Goal: Task Accomplishment & Management: Use online tool/utility

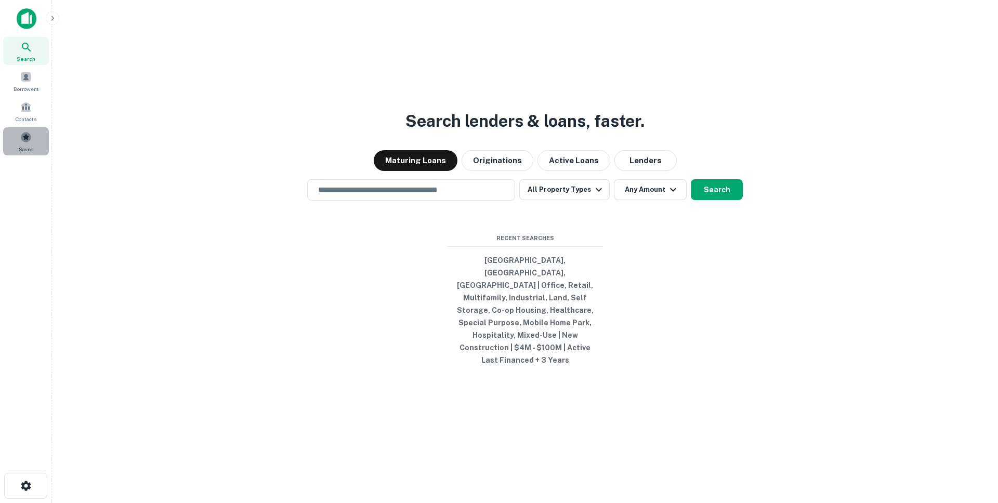
click at [34, 130] on div "Saved" at bounding box center [26, 141] width 46 height 28
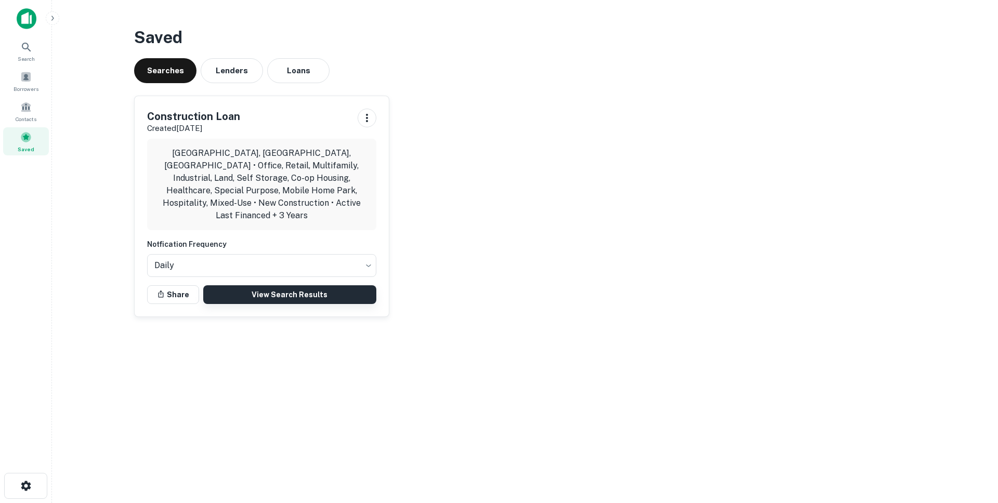
click at [253, 285] on link "View Search Results" at bounding box center [289, 294] width 173 height 19
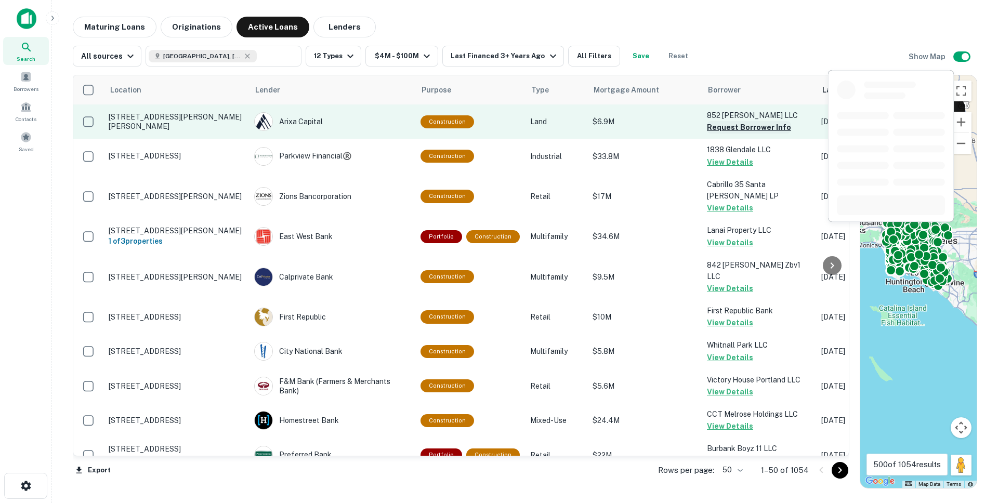
click at [721, 129] on button "Request Borrower Info" at bounding box center [749, 127] width 84 height 12
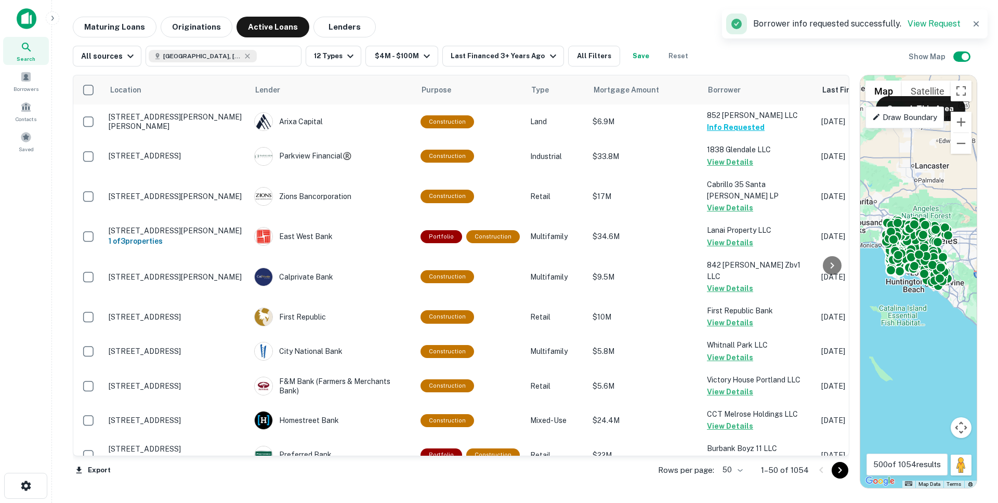
click at [732, 470] on body "Search Borrowers Contacts Saved Maturing Loans Originations Active Loans Lender…" at bounding box center [499, 251] width 998 height 503
click at [736, 480] on li "100" at bounding box center [733, 481] width 30 height 19
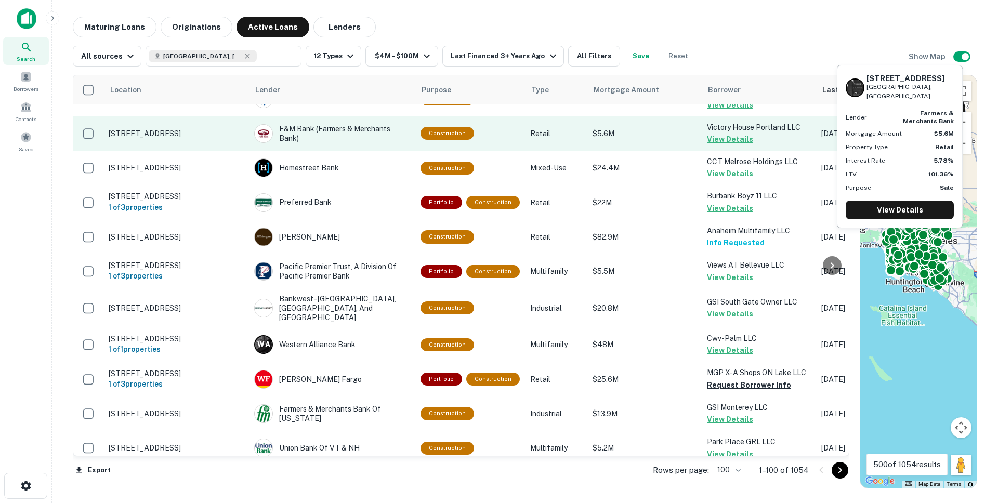
scroll to position [253, 0]
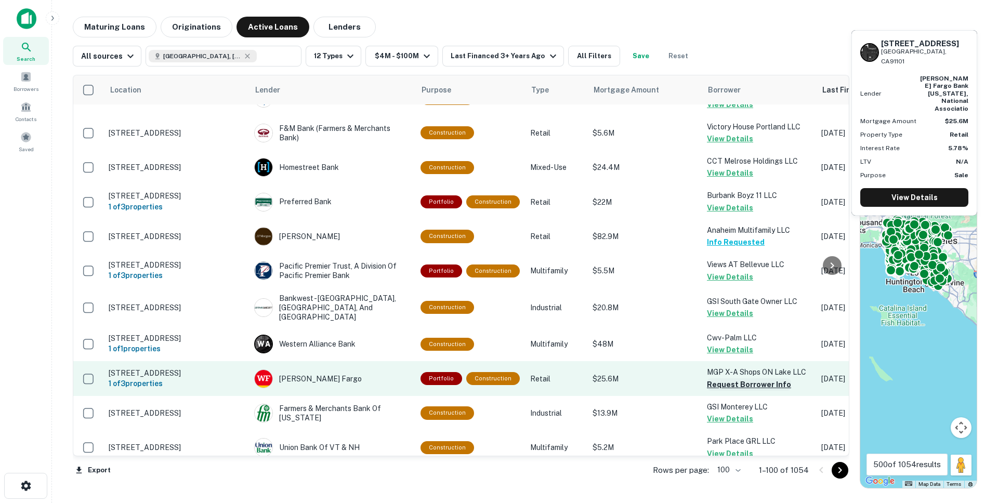
click at [737, 378] on button "Request Borrower Info" at bounding box center [749, 384] width 84 height 12
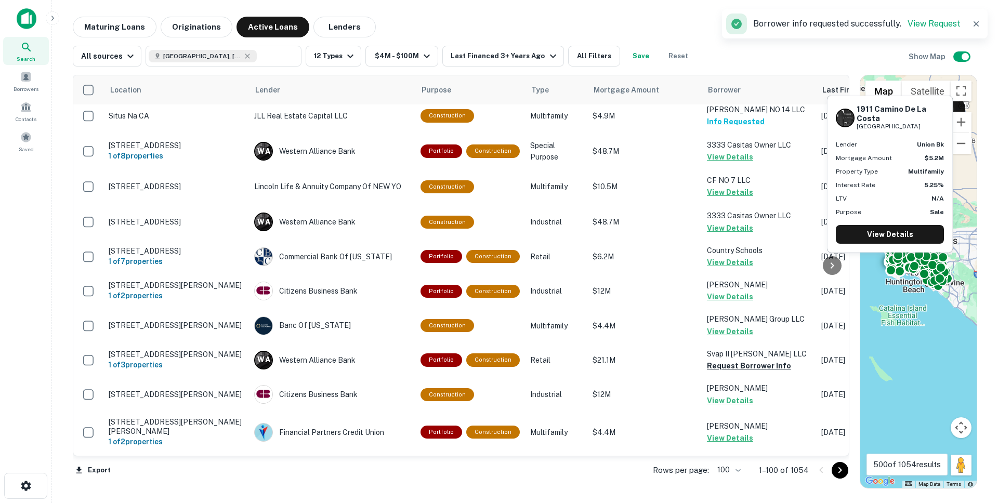
scroll to position [2904, 0]
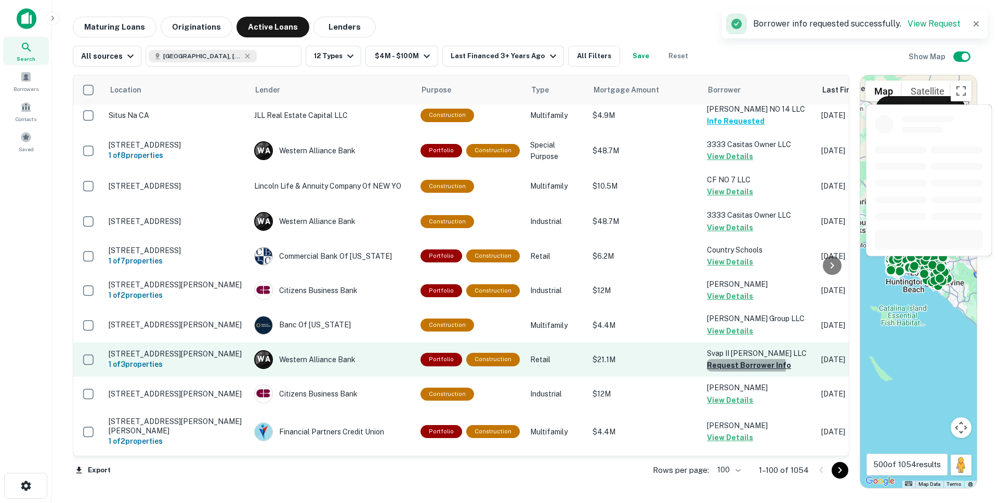
click at [737, 359] on button "Request Borrower Info" at bounding box center [749, 365] width 84 height 12
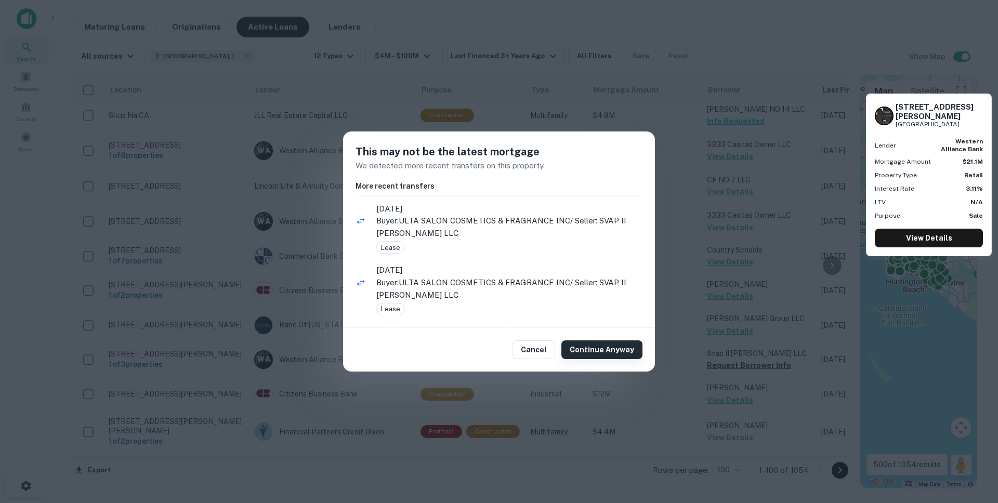
click at [607, 350] on button "Continue Anyway" at bounding box center [601, 349] width 81 height 19
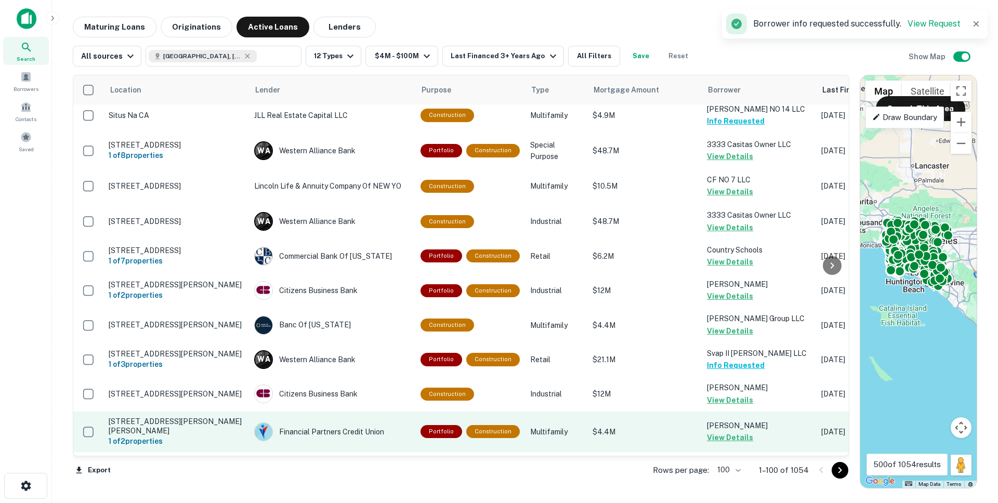
scroll to position [3304, 0]
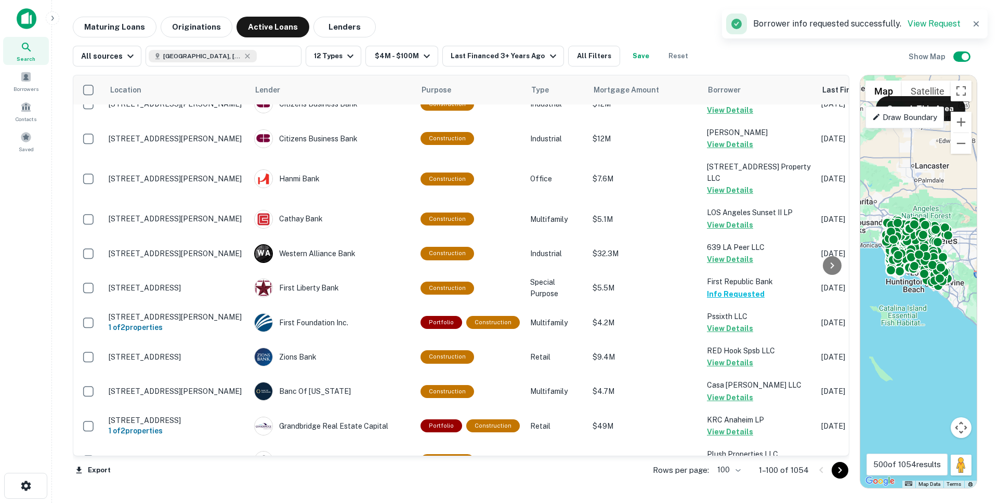
click at [841, 469] on icon "Go to next page" at bounding box center [840, 470] width 4 height 6
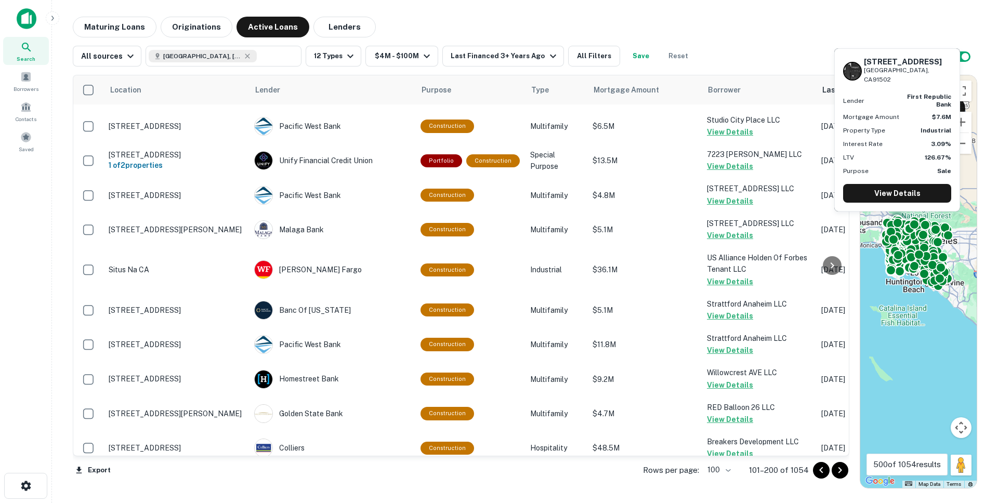
scroll to position [3254, 0]
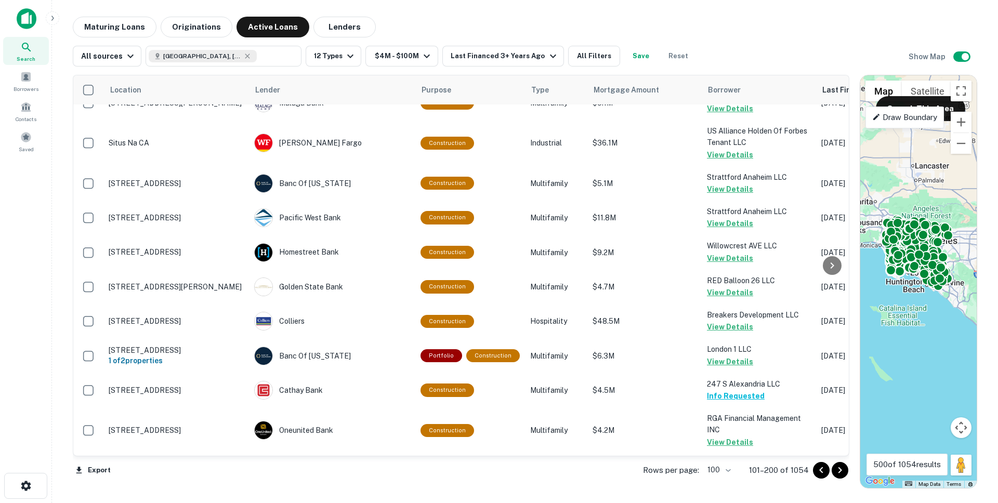
click at [838, 469] on icon "Go to next page" at bounding box center [839, 470] width 12 height 12
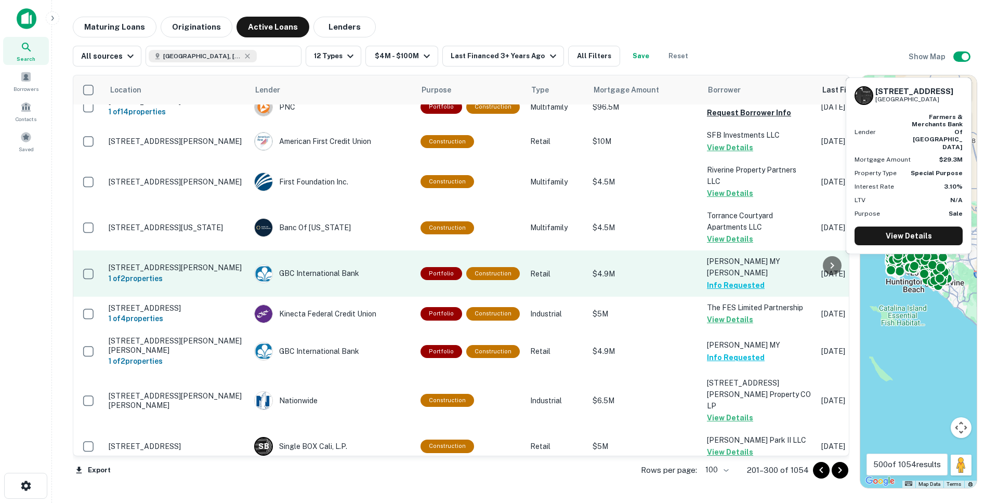
scroll to position [1130, 0]
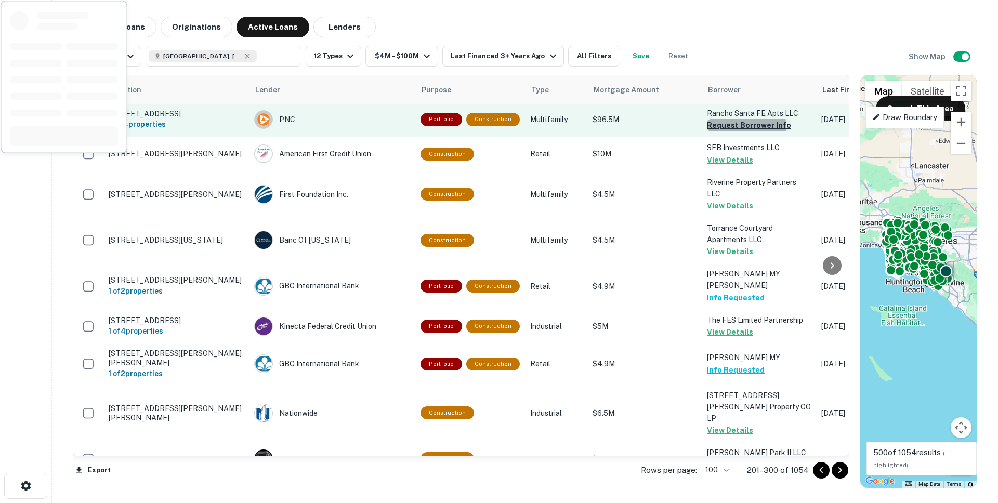
click at [726, 131] on button "Request Borrower Info" at bounding box center [749, 125] width 84 height 12
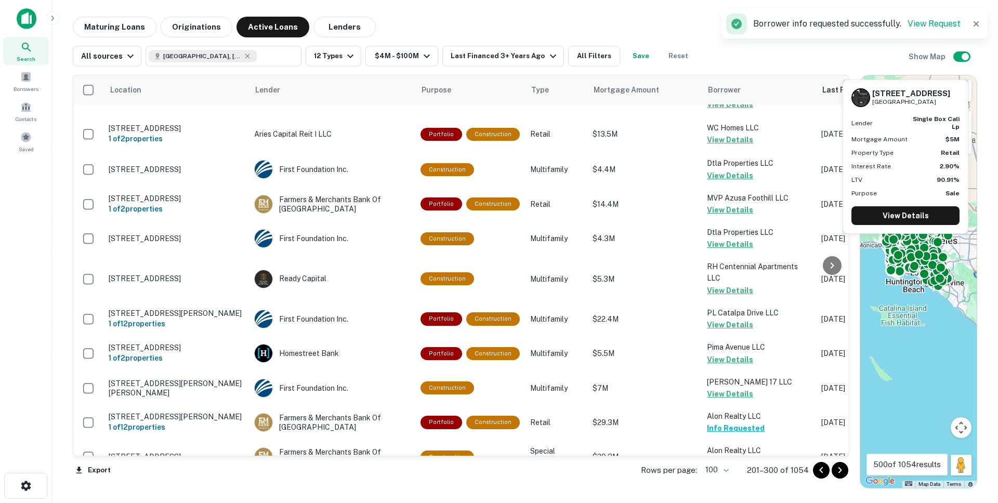
scroll to position [3387, 0]
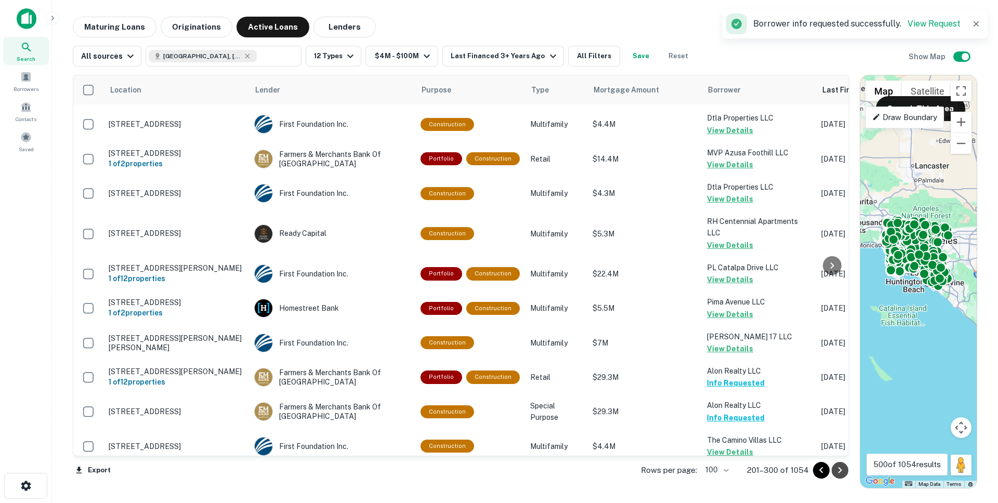
click at [845, 467] on icon "Go to next page" at bounding box center [839, 470] width 12 height 12
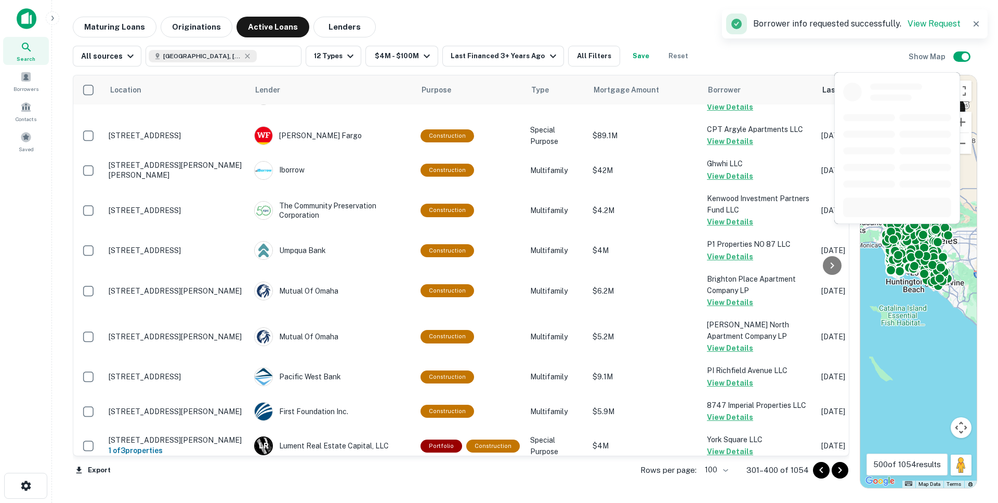
scroll to position [3355, 0]
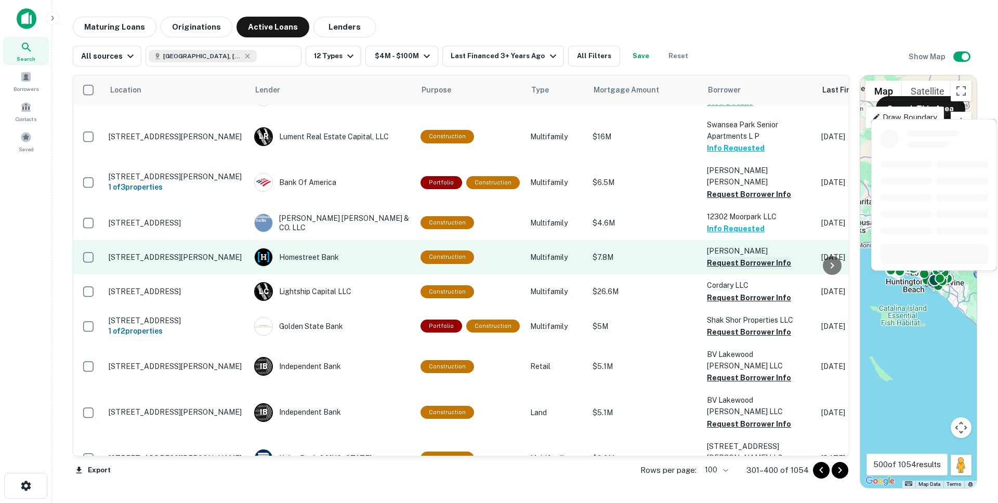
click at [710, 257] on button "Request Borrower Info" at bounding box center [749, 263] width 84 height 12
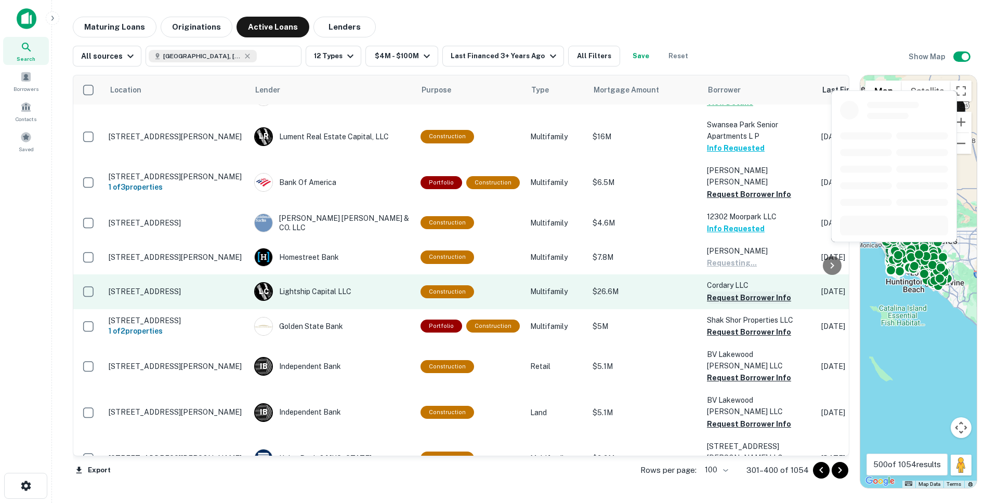
click at [711, 291] on button "Request Borrower Info" at bounding box center [749, 297] width 84 height 12
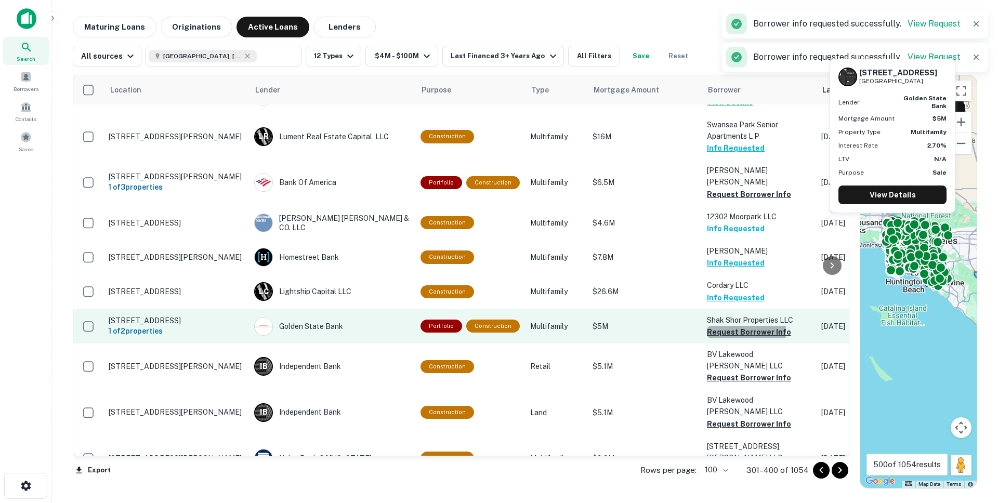
click at [713, 326] on button "Request Borrower Info" at bounding box center [749, 332] width 84 height 12
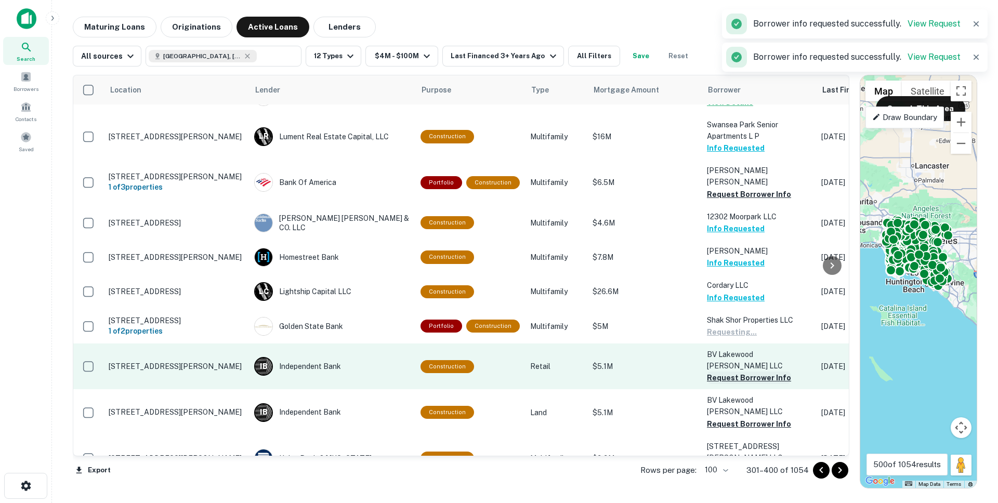
click at [713, 372] on button "Request Borrower Info" at bounding box center [749, 378] width 84 height 12
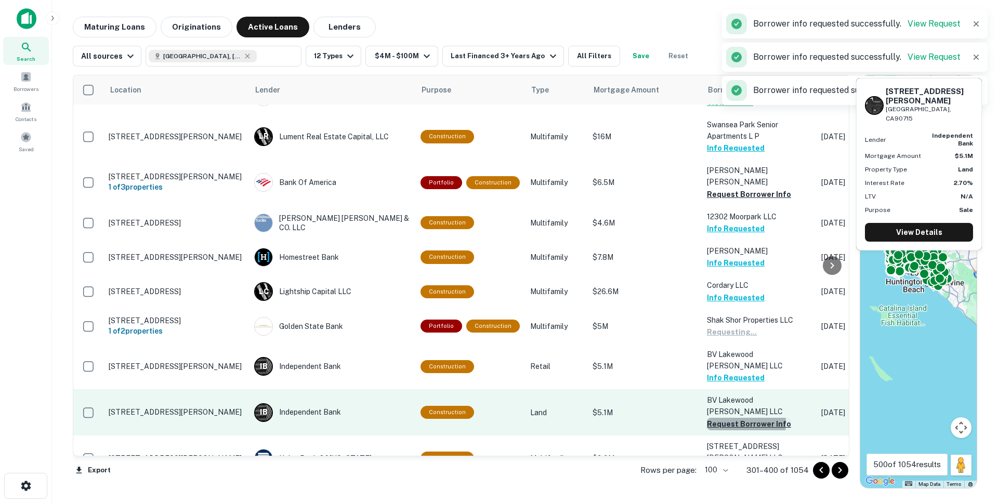
click at [713, 418] on button "Request Borrower Info" at bounding box center [749, 424] width 84 height 12
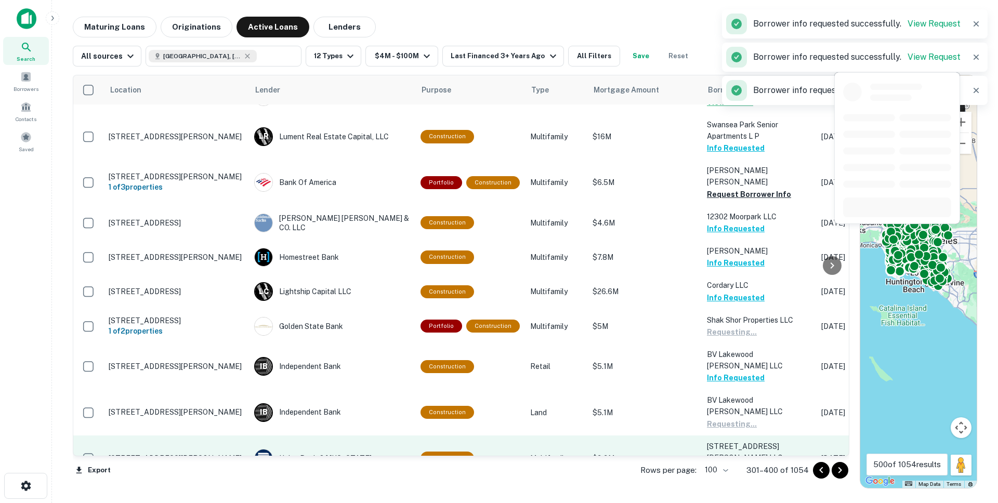
click at [713, 463] on button "Request Borrower Info" at bounding box center [749, 469] width 84 height 12
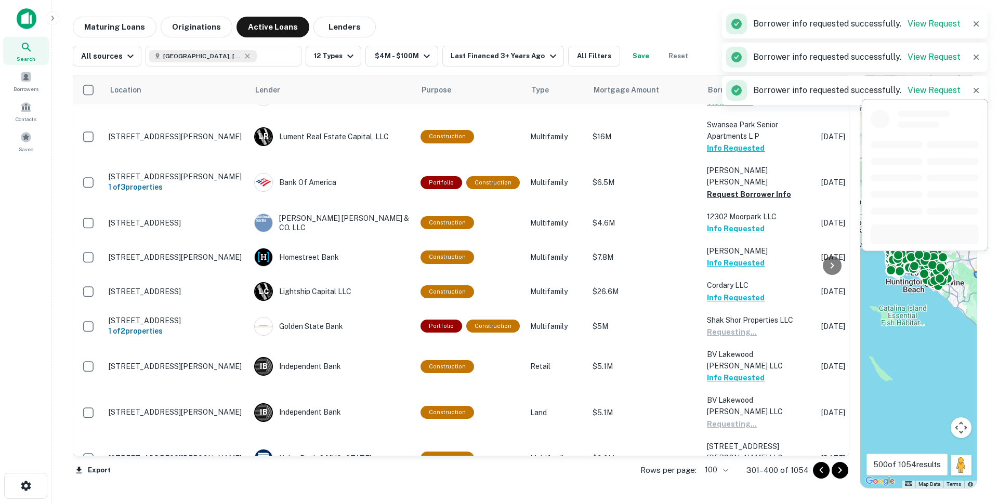
click at [710, 498] on button "Request Borrower Info" at bounding box center [749, 504] width 84 height 12
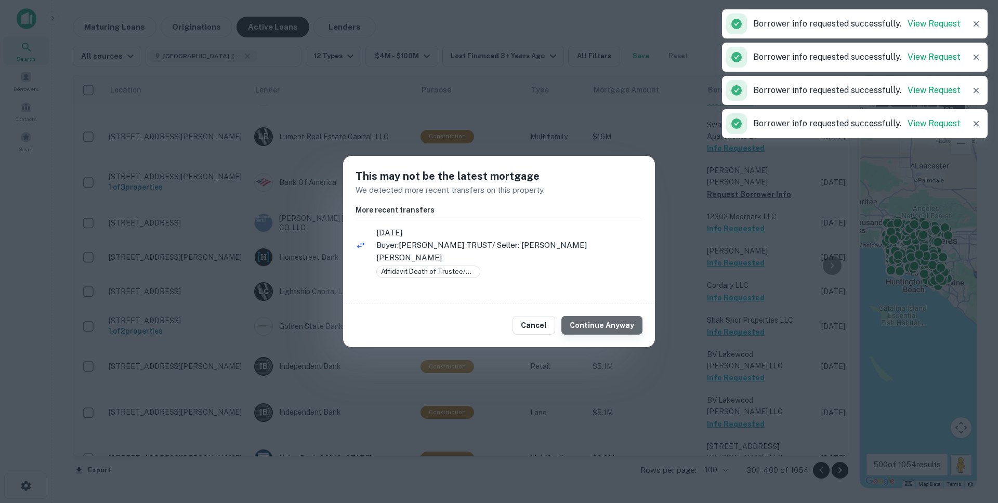
click at [621, 326] on button "Continue Anyway" at bounding box center [601, 325] width 81 height 19
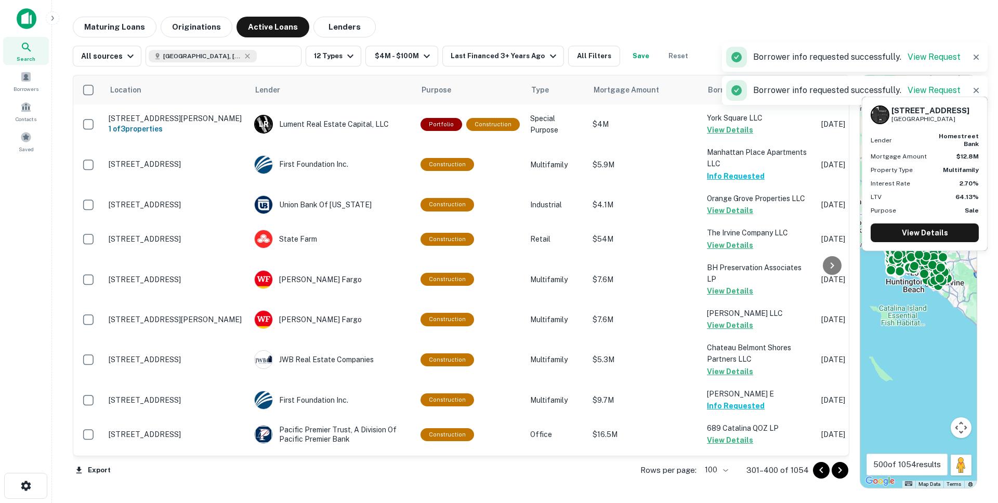
scroll to position [2689, 0]
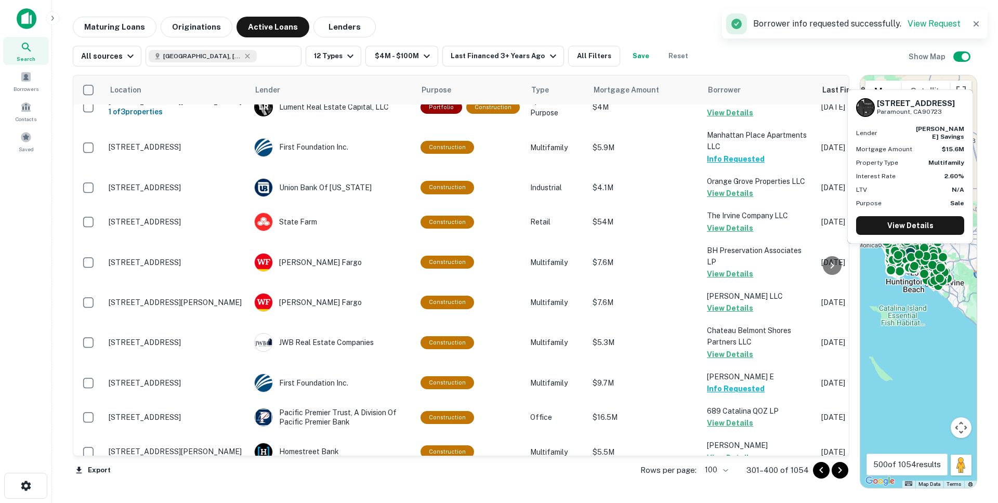
click at [725, 486] on button "Request Borrower Info" at bounding box center [749, 492] width 84 height 12
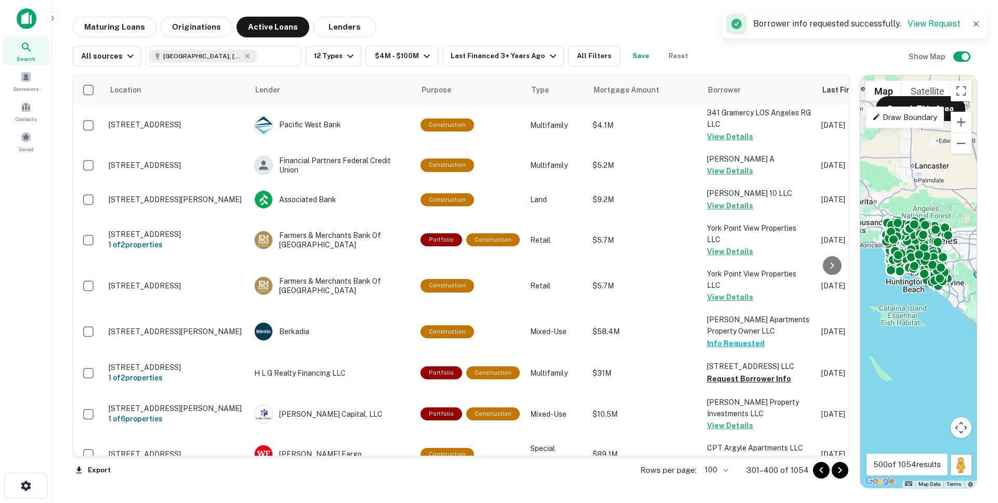
scroll to position [2033, 0]
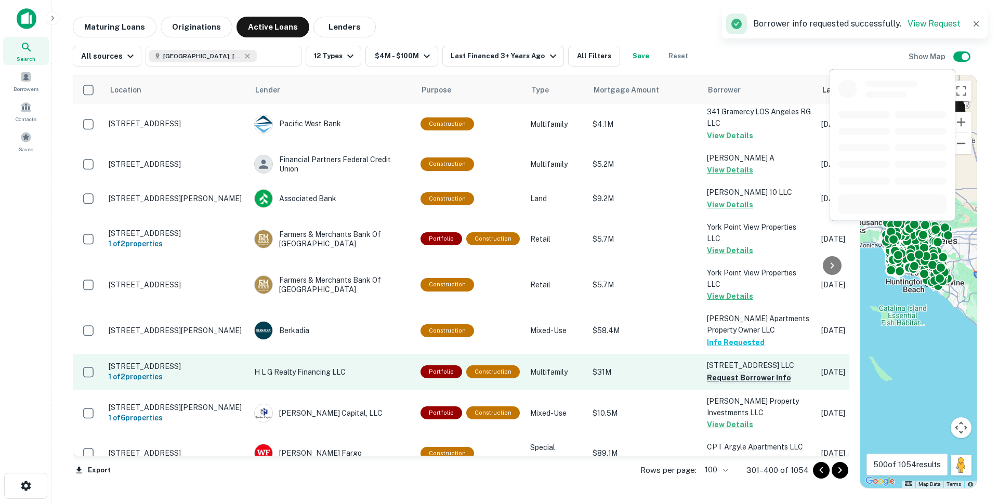
click at [723, 372] on button "Request Borrower Info" at bounding box center [749, 378] width 84 height 12
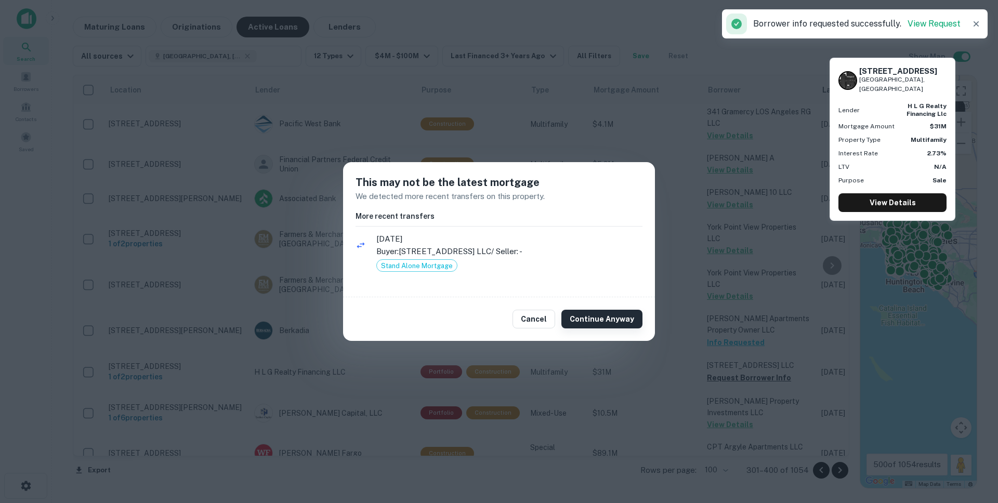
click at [622, 319] on button "Continue Anyway" at bounding box center [601, 319] width 81 height 19
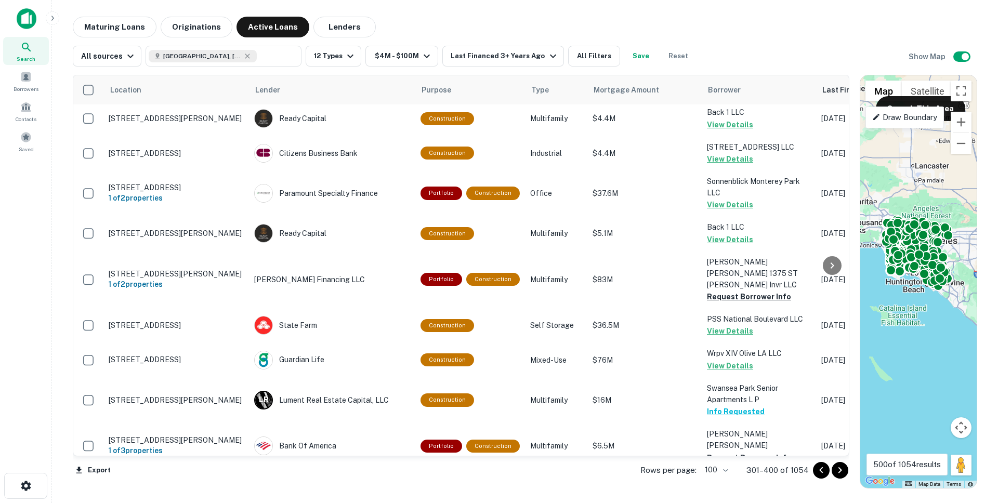
scroll to position [3065, 0]
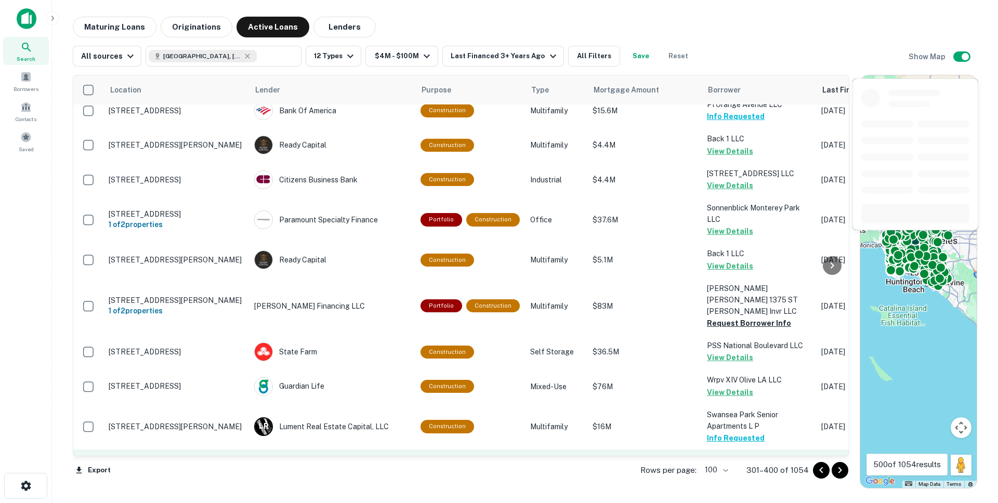
click at [722, 478] on button "Request Borrower Info" at bounding box center [749, 484] width 84 height 12
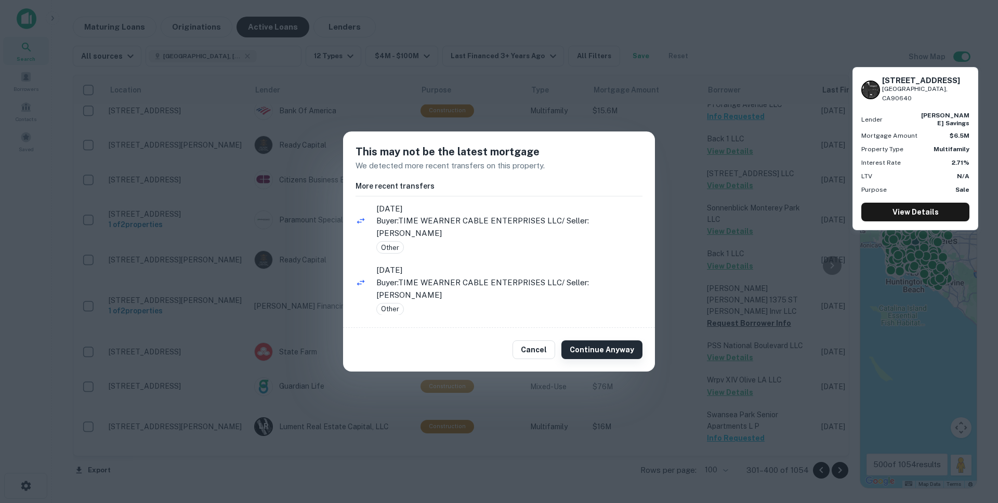
click at [620, 347] on button "Continue Anyway" at bounding box center [601, 349] width 81 height 19
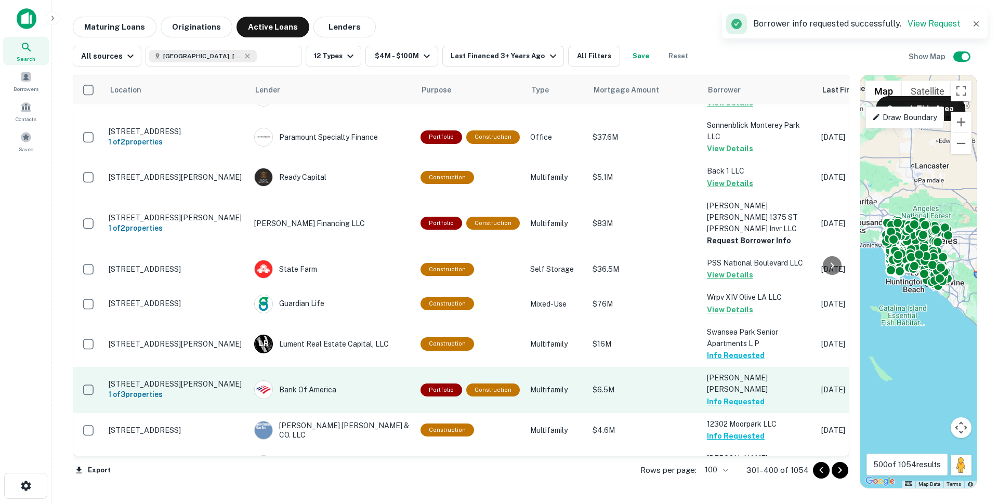
scroll to position [3355, 0]
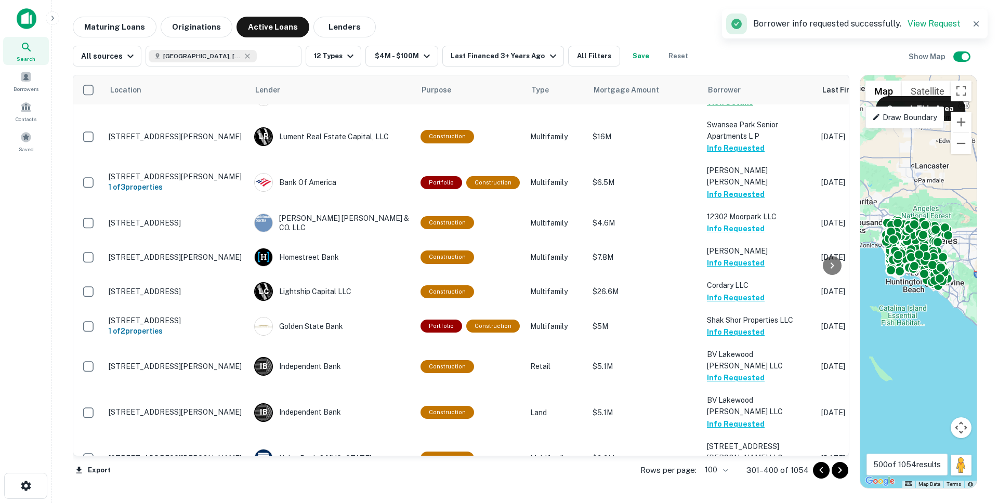
click at [839, 468] on icon "Go to next page" at bounding box center [840, 470] width 4 height 6
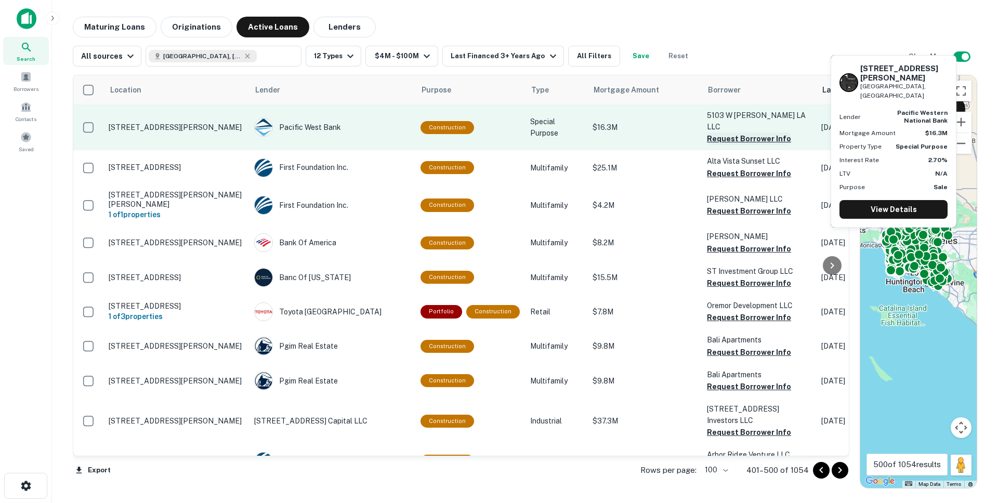
click at [731, 132] on button "Request Borrower Info" at bounding box center [749, 138] width 84 height 12
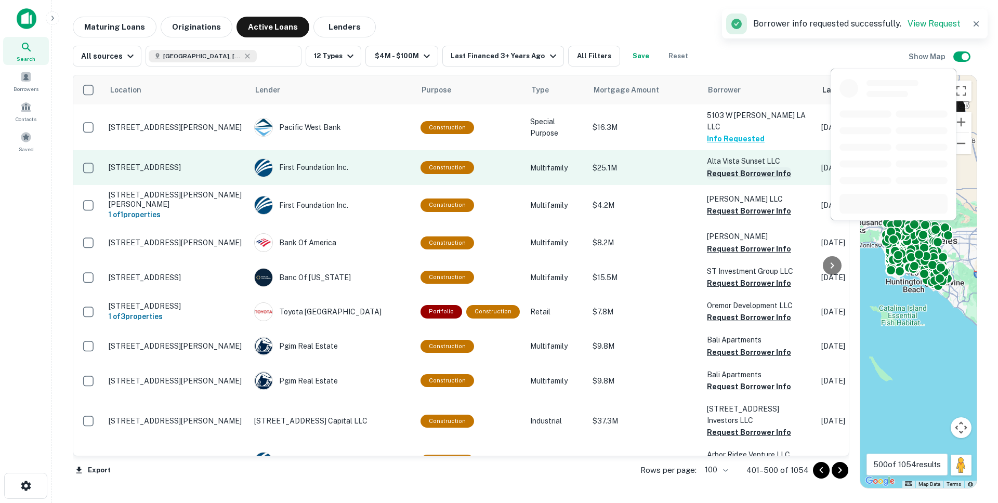
click at [727, 167] on button "Request Borrower Info" at bounding box center [749, 173] width 84 height 12
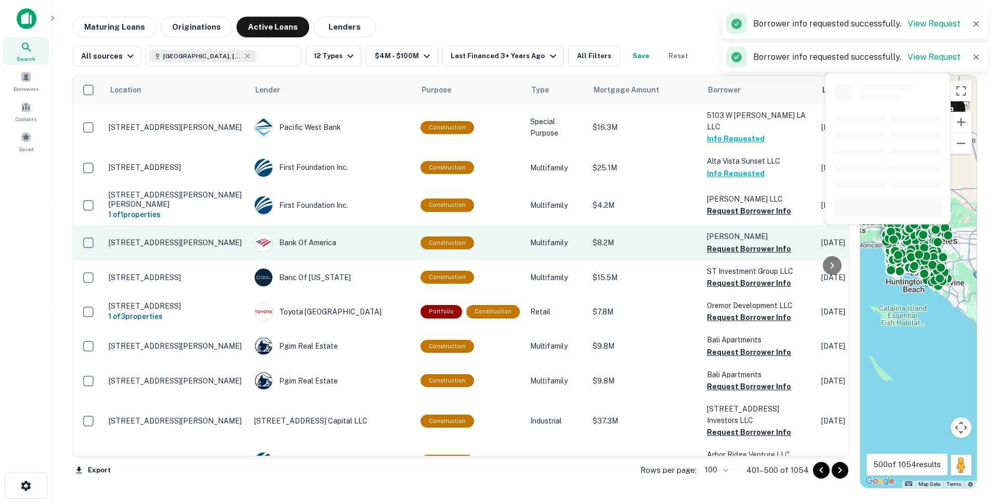
click at [721, 205] on button "Request Borrower Info" at bounding box center [749, 211] width 84 height 12
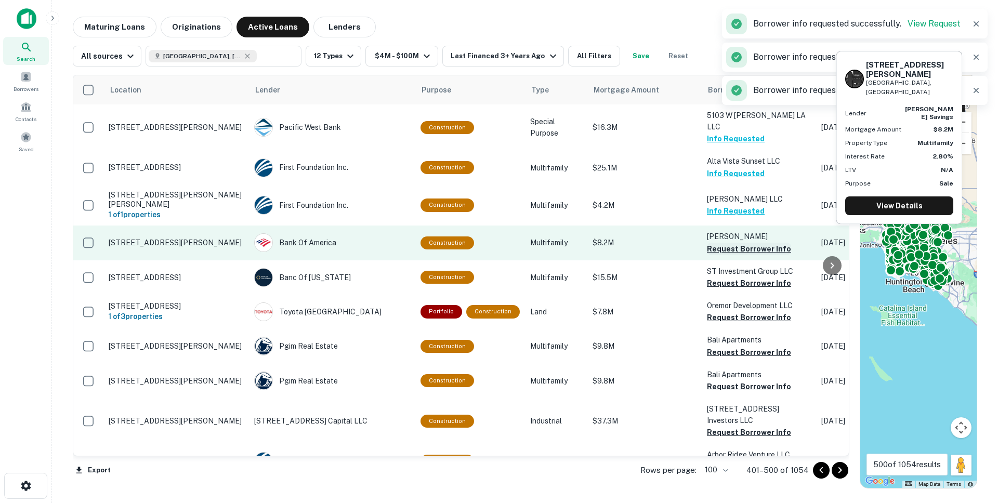
click at [713, 243] on button "Request Borrower Info" at bounding box center [749, 249] width 84 height 12
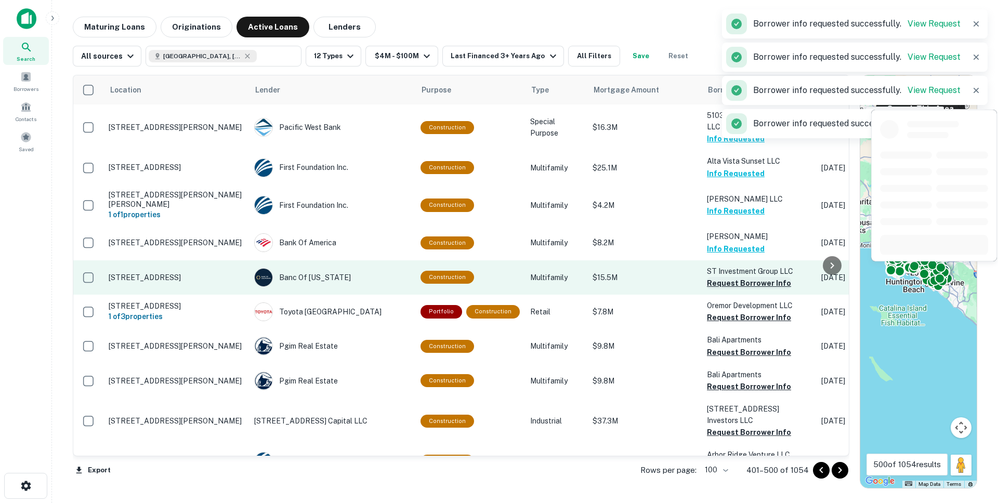
click at [721, 277] on button "Request Borrower Info" at bounding box center [749, 283] width 84 height 12
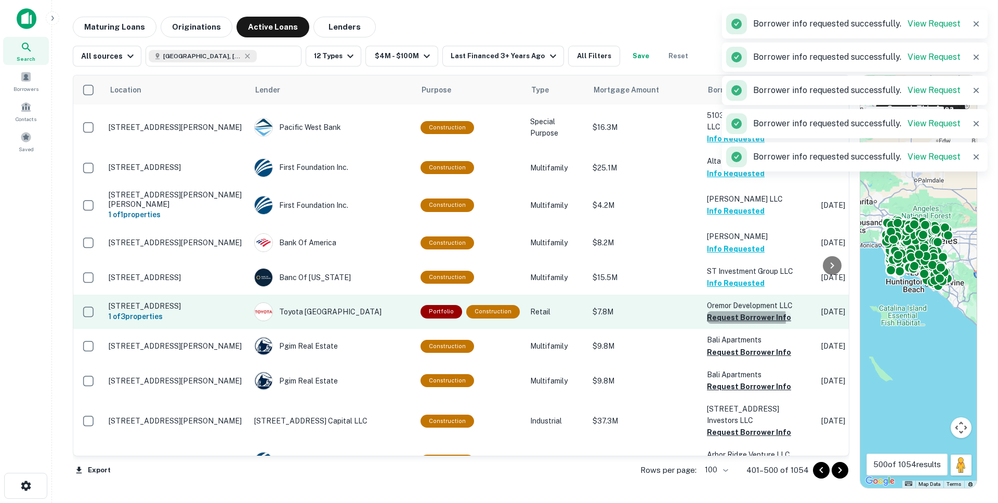
click at [724, 311] on button "Request Borrower Info" at bounding box center [749, 317] width 84 height 12
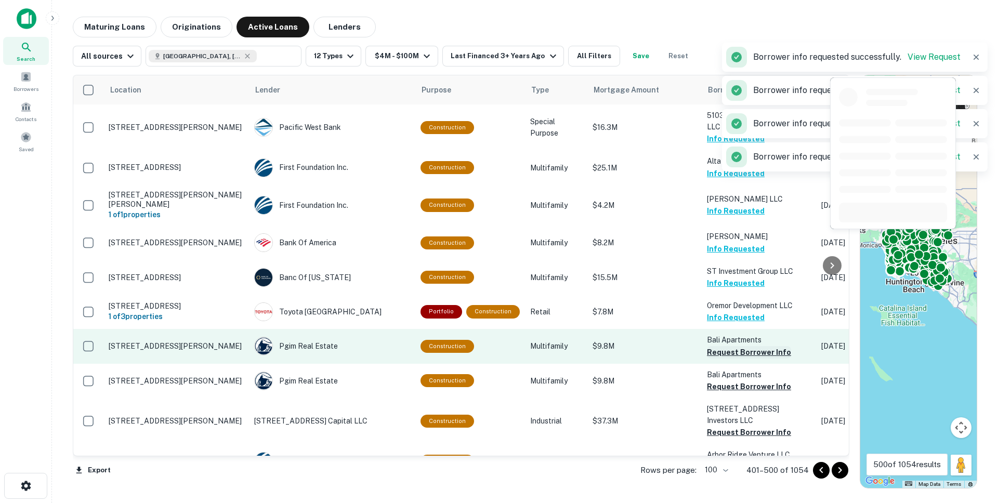
click at [724, 346] on button "Request Borrower Info" at bounding box center [749, 352] width 84 height 12
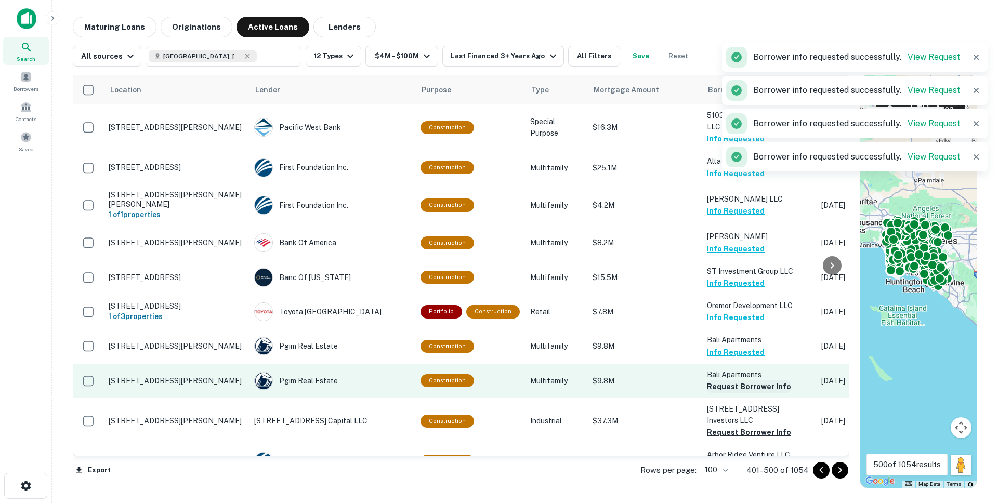
click at [724, 380] on button "Request Borrower Info" at bounding box center [749, 386] width 84 height 12
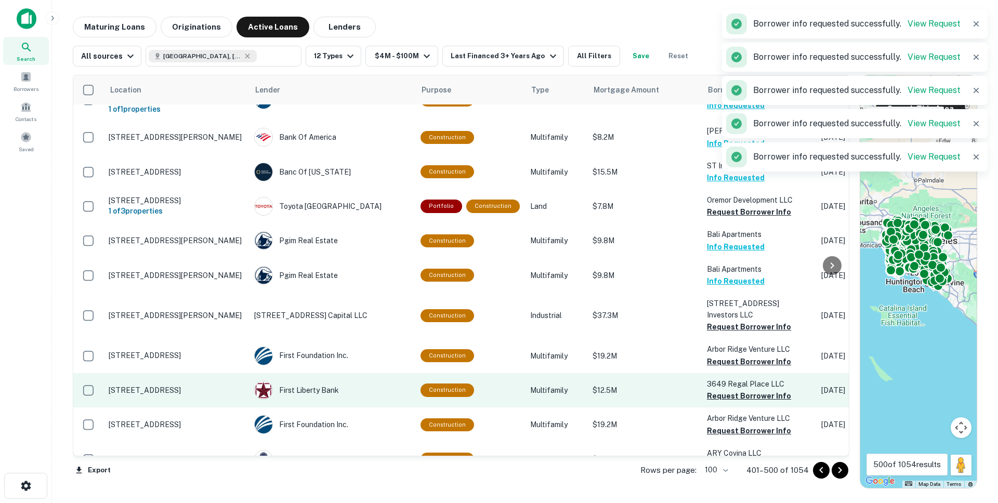
scroll to position [109, 0]
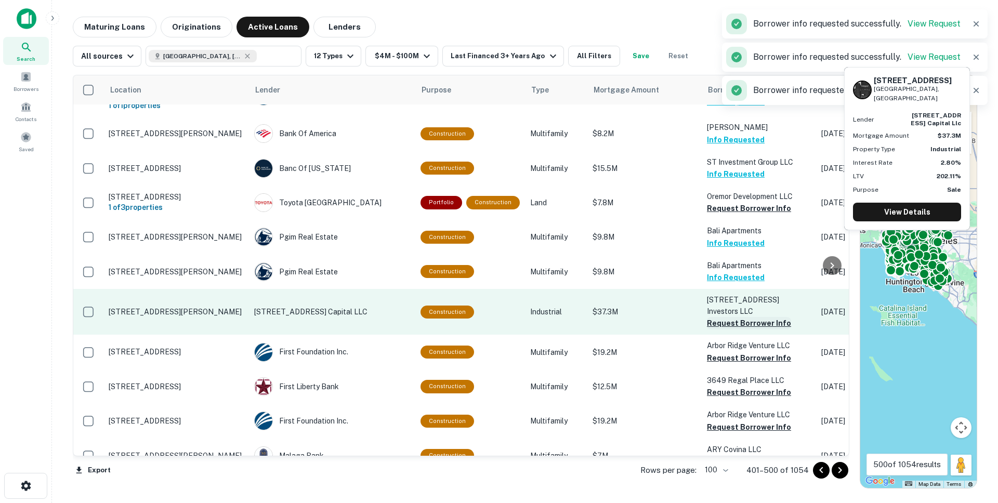
click at [716, 317] on button "Request Borrower Info" at bounding box center [749, 323] width 84 height 12
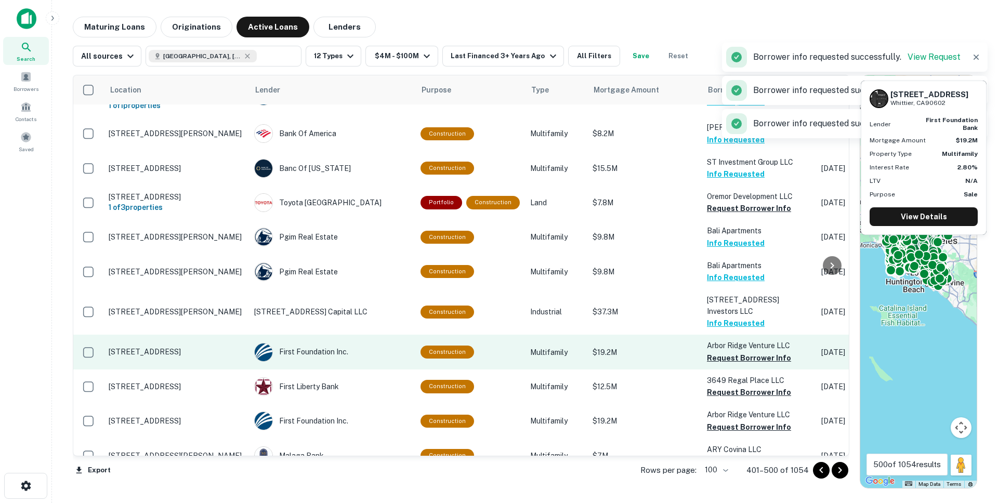
click at [712, 347] on td "Arbor Ridge Venture LLC Request Borrower Info" at bounding box center [758, 352] width 114 height 34
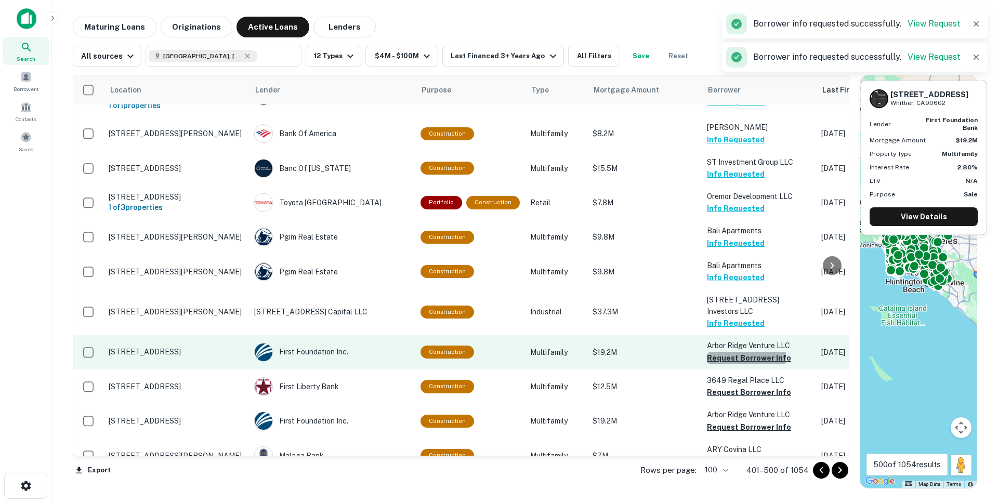
click at [715, 352] on button "Request Borrower Info" at bounding box center [749, 358] width 84 height 12
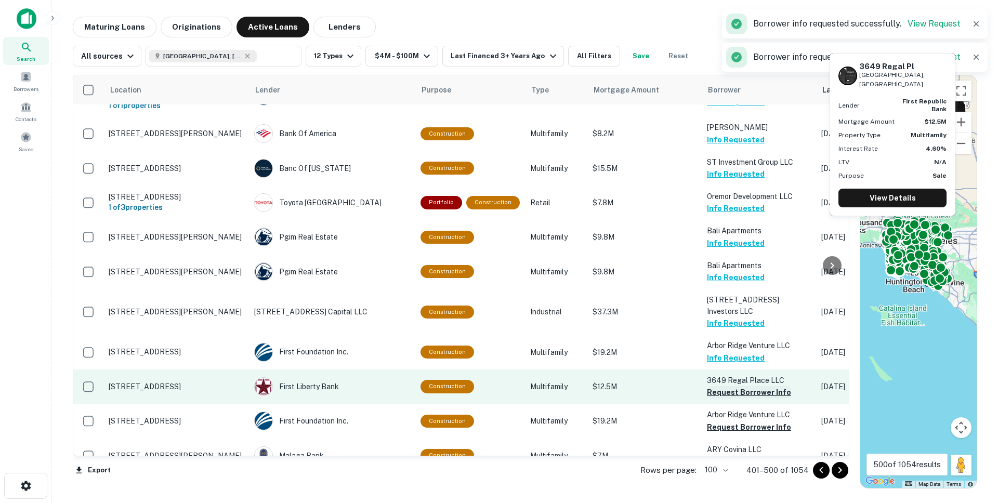
click at [718, 386] on button "Request Borrower Info" at bounding box center [749, 392] width 84 height 12
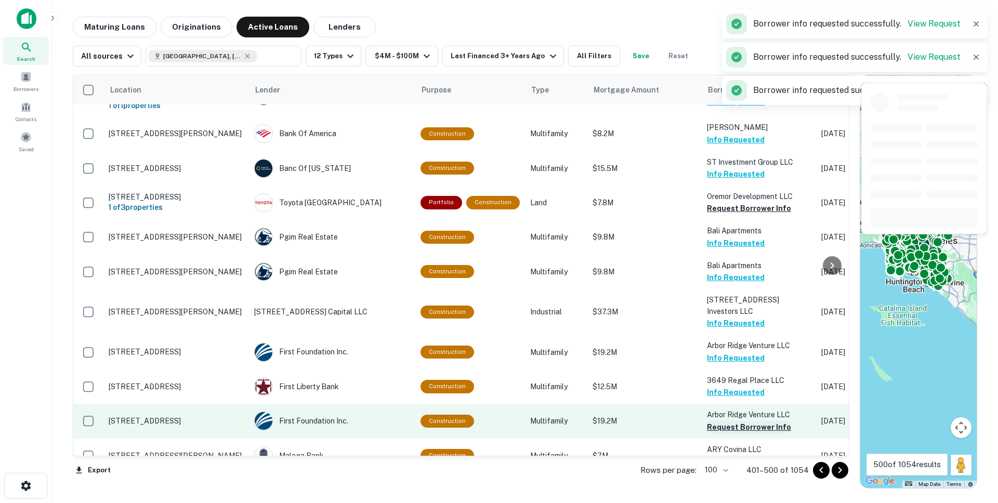
click at [716, 421] on button "Request Borrower Info" at bounding box center [749, 427] width 84 height 12
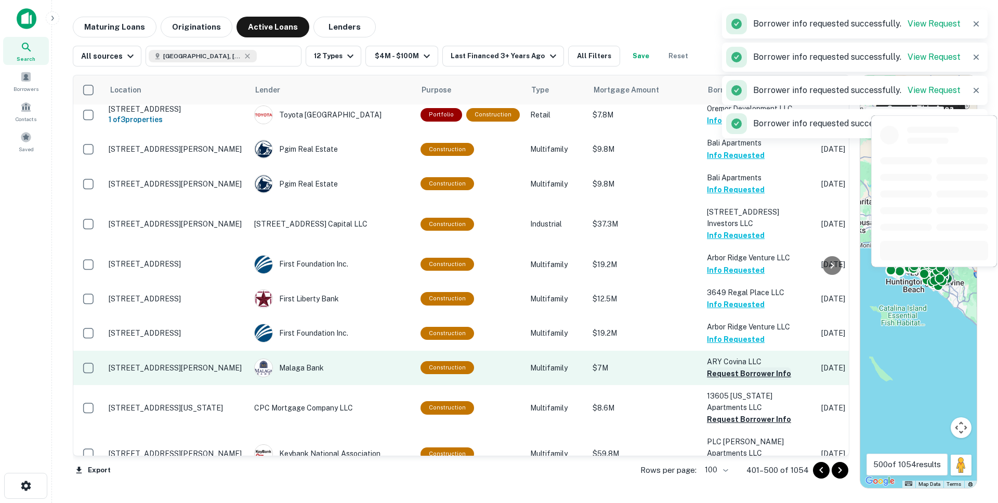
scroll to position [220, 0]
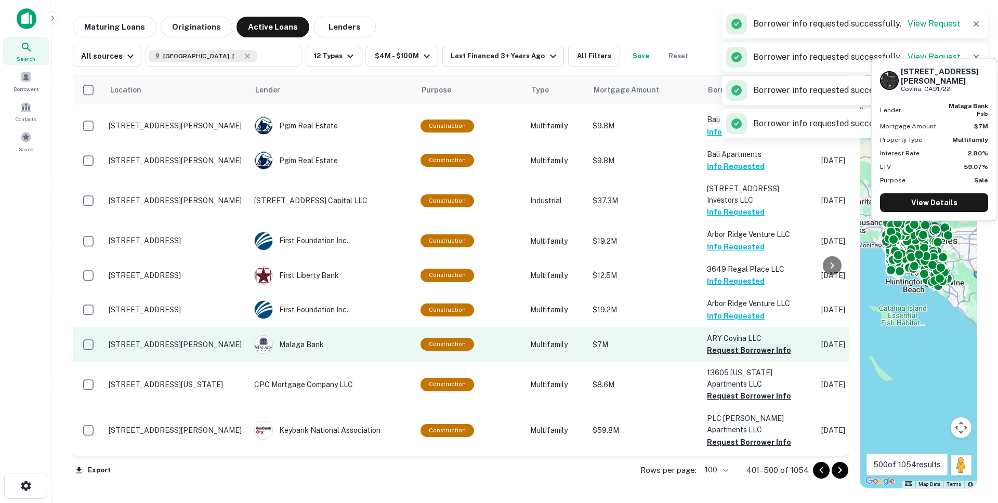
click at [713, 344] on button "Request Borrower Info" at bounding box center [749, 350] width 84 height 12
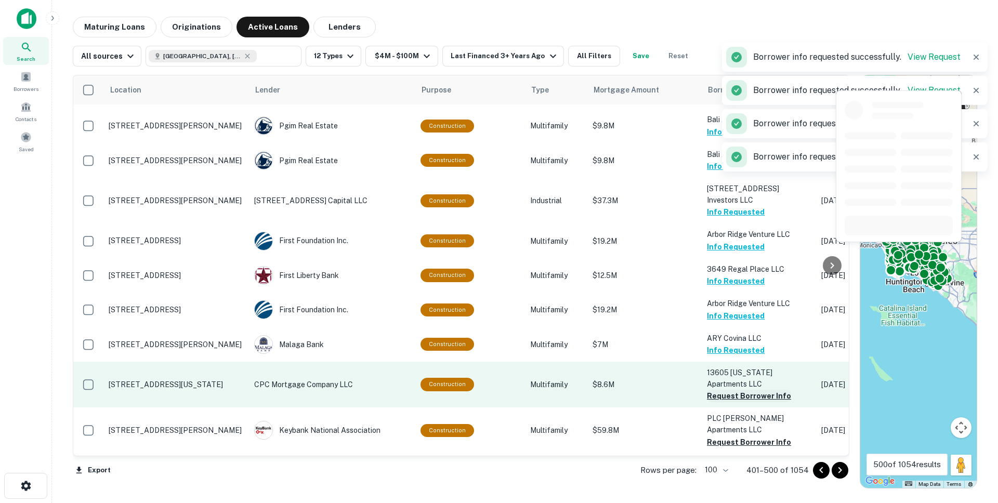
click at [712, 390] on button "Request Borrower Info" at bounding box center [749, 396] width 84 height 12
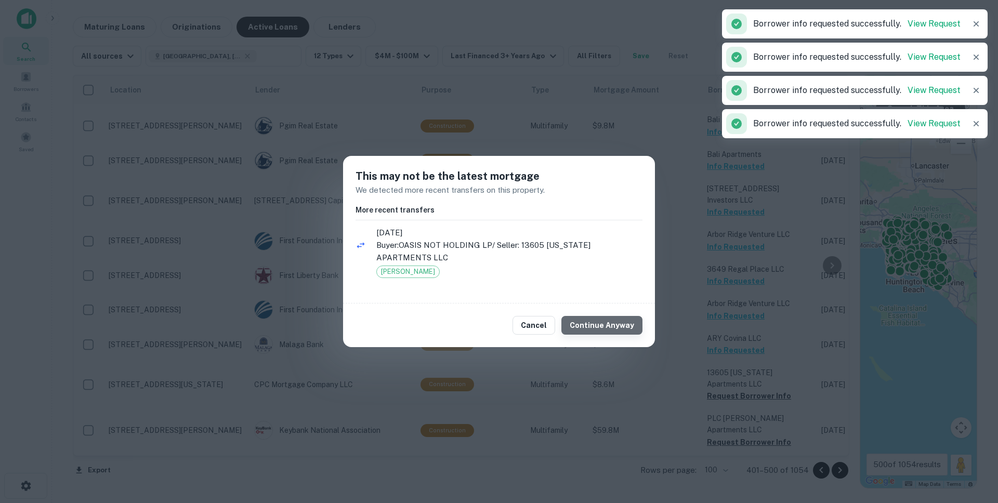
click at [623, 325] on button "Continue Anyway" at bounding box center [601, 325] width 81 height 19
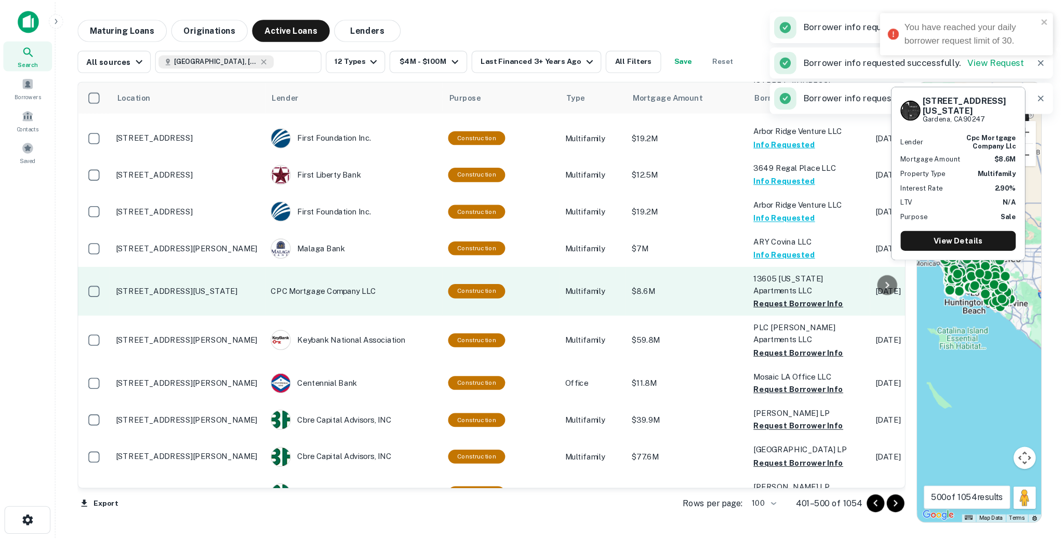
scroll to position [334, 0]
